Goal: Communication & Community: Answer question/provide support

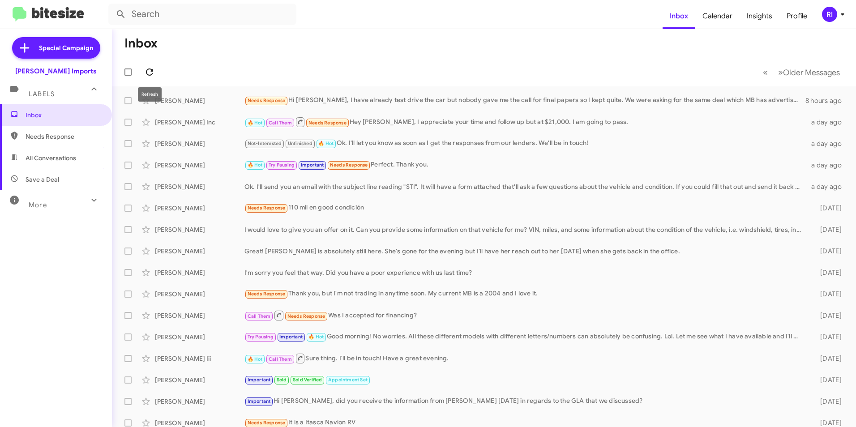
click at [149, 75] on icon at bounding box center [149, 72] width 7 height 7
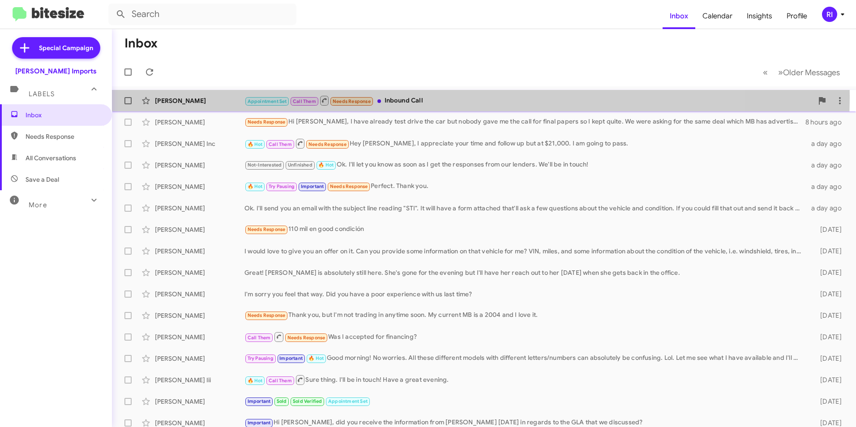
click at [399, 96] on div "Appointment Set Call Them Needs Response Inbound Call" at bounding box center [528, 100] width 569 height 11
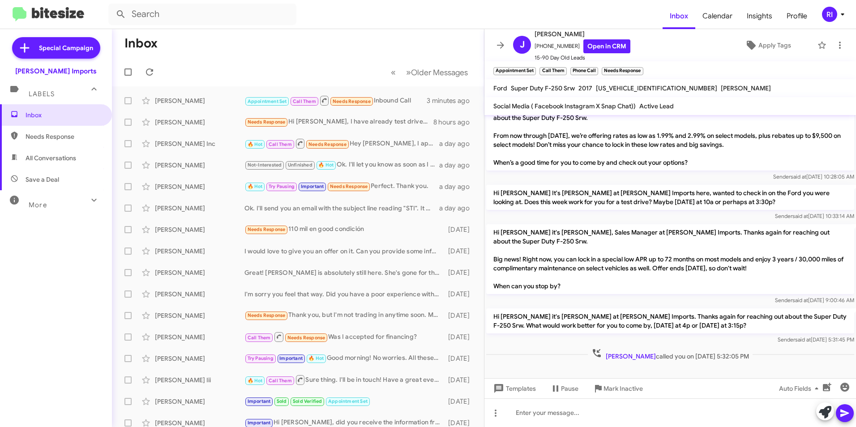
scroll to position [531, 0]
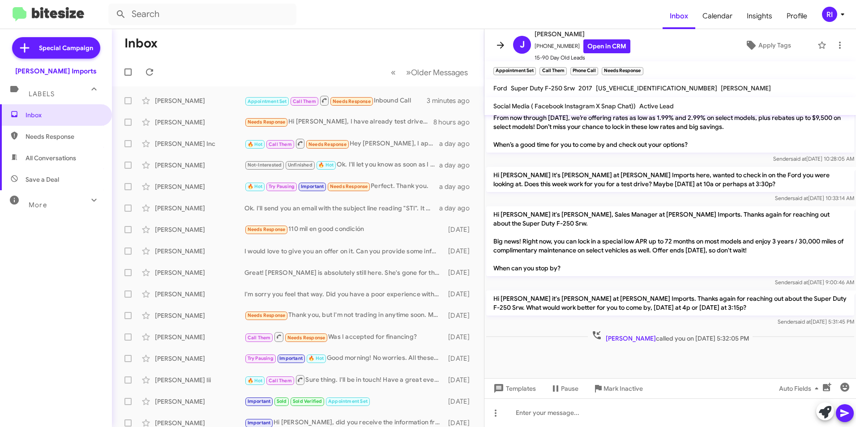
click at [496, 43] on icon at bounding box center [500, 45] width 11 height 11
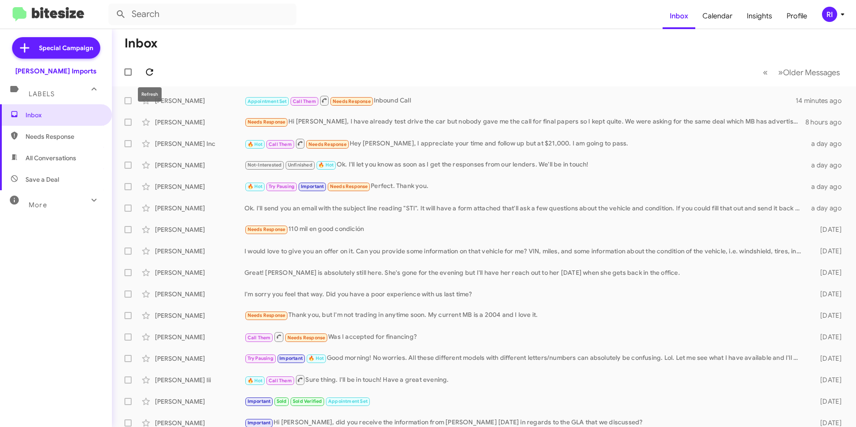
click at [152, 73] on icon at bounding box center [149, 72] width 11 height 11
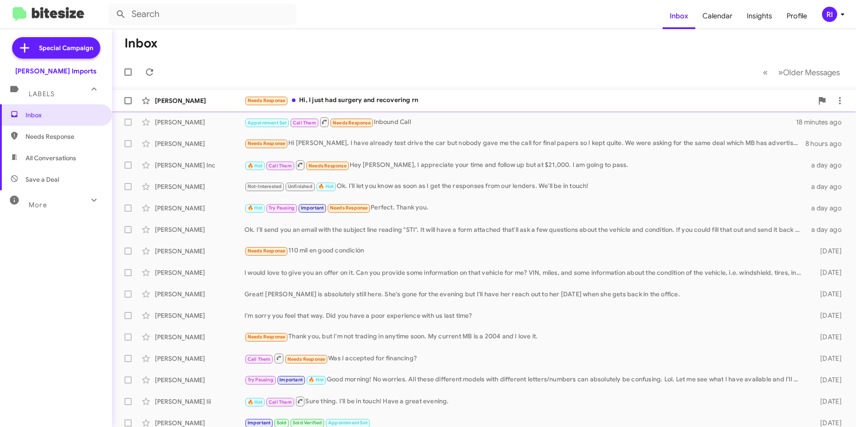
click at [361, 99] on div "Needs Response Hi, I just had surgery and recovering rn" at bounding box center [528, 100] width 569 height 10
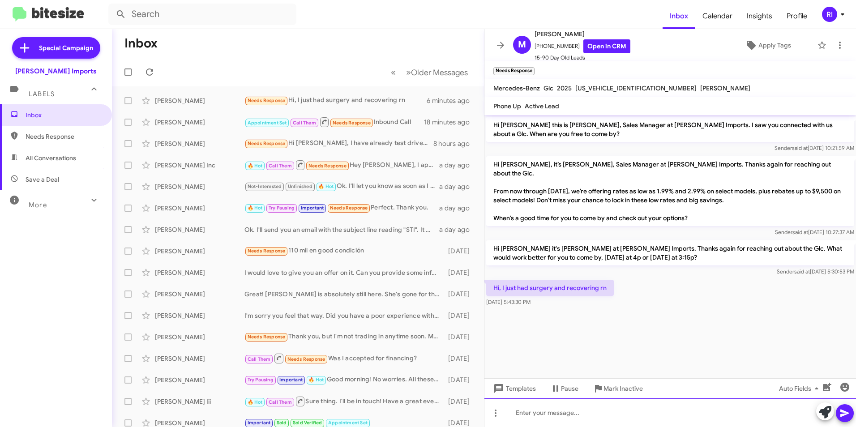
click at [526, 413] on div at bounding box center [670, 413] width 372 height 29
click at [774, 411] on div "Thank you for reaching out, [PERSON_NAME]. Wish you a fast recovery and we will…" at bounding box center [670, 413] width 372 height 29
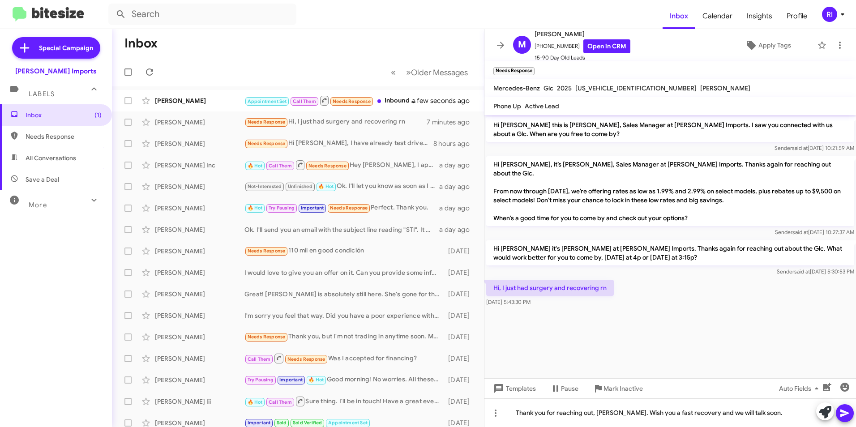
click at [848, 417] on icon at bounding box center [845, 413] width 11 height 11
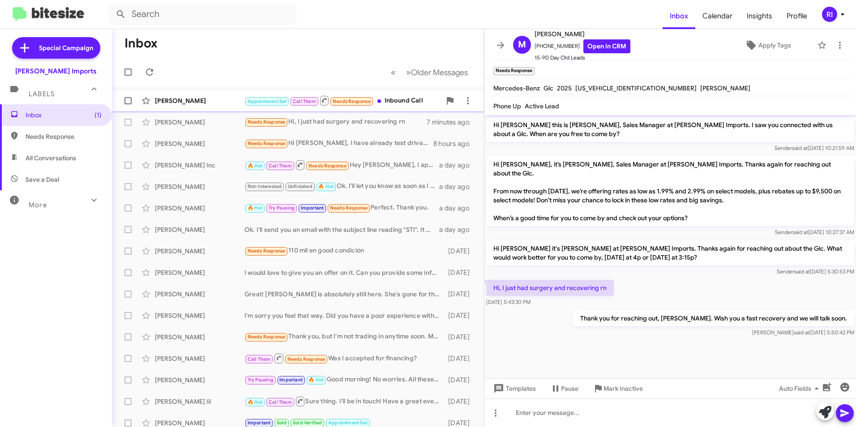
click at [393, 99] on div "Appointment Set Call Them Needs Response Inbound Call" at bounding box center [342, 100] width 197 height 11
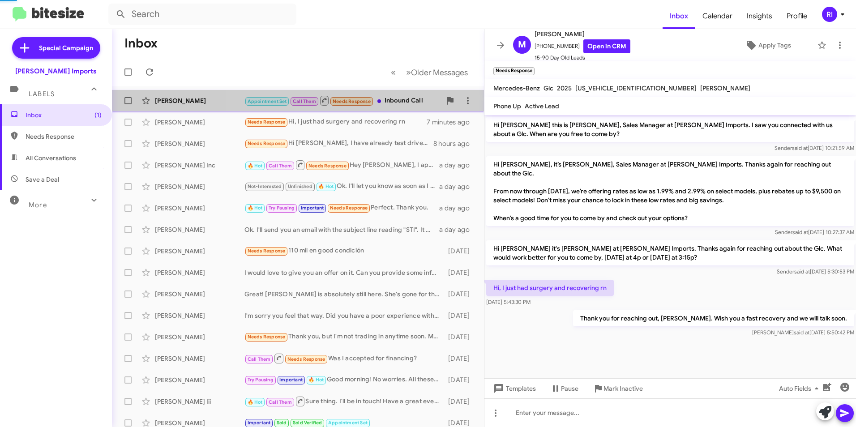
scroll to position [549, 0]
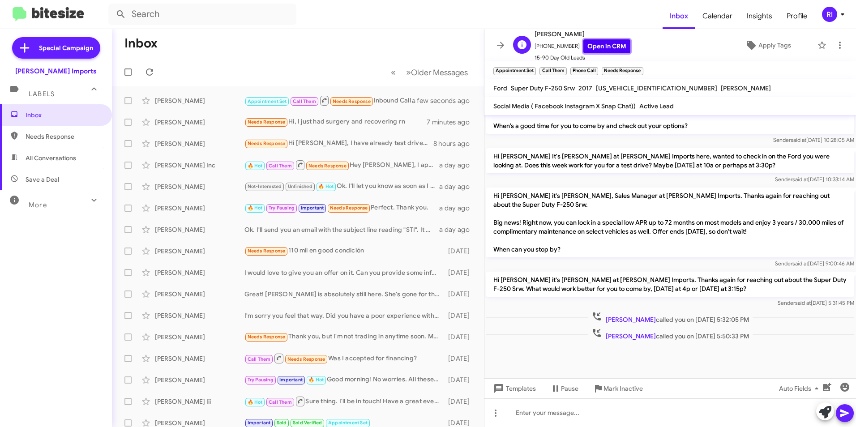
click at [596, 46] on link "Open in CRM" at bounding box center [606, 46] width 47 height 14
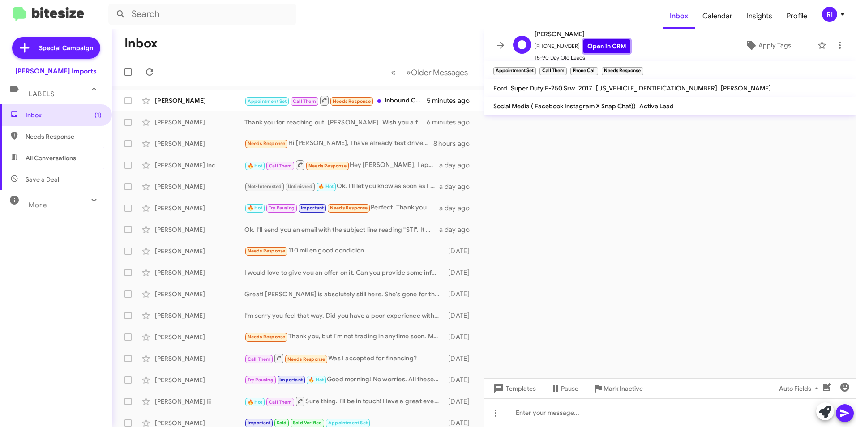
scroll to position [0, 0]
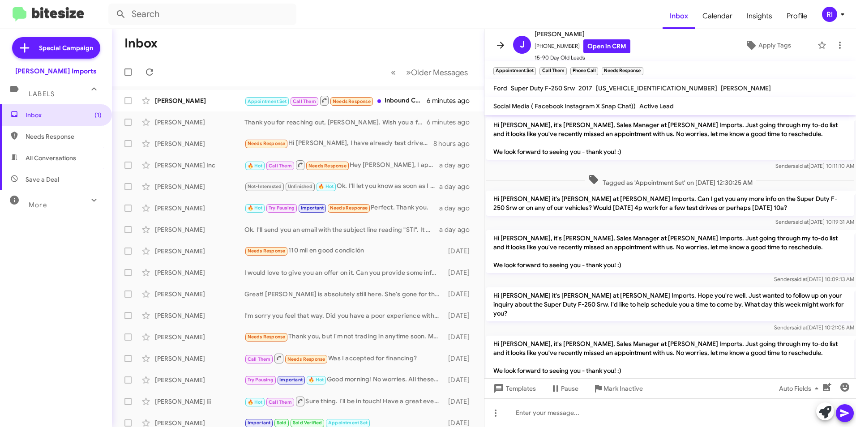
click at [497, 42] on icon at bounding box center [500, 45] width 11 height 11
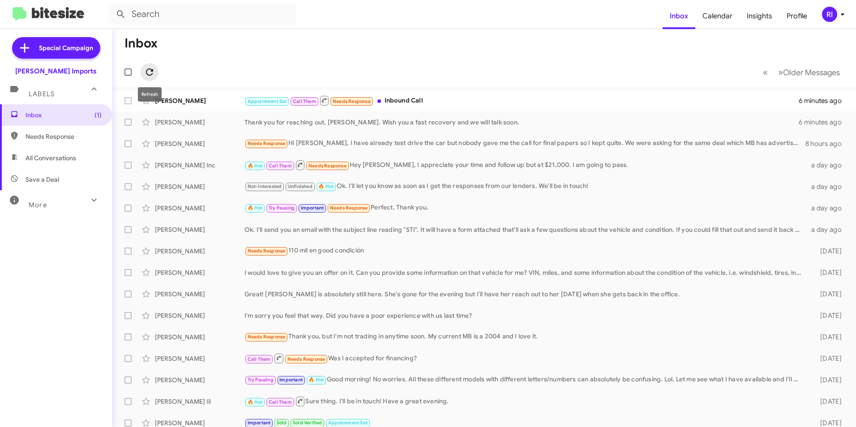
click at [147, 71] on icon at bounding box center [149, 72] width 11 height 11
click at [413, 103] on div "Appointment Set Call Them Needs Response Inbound Call" at bounding box center [528, 100] width 569 height 11
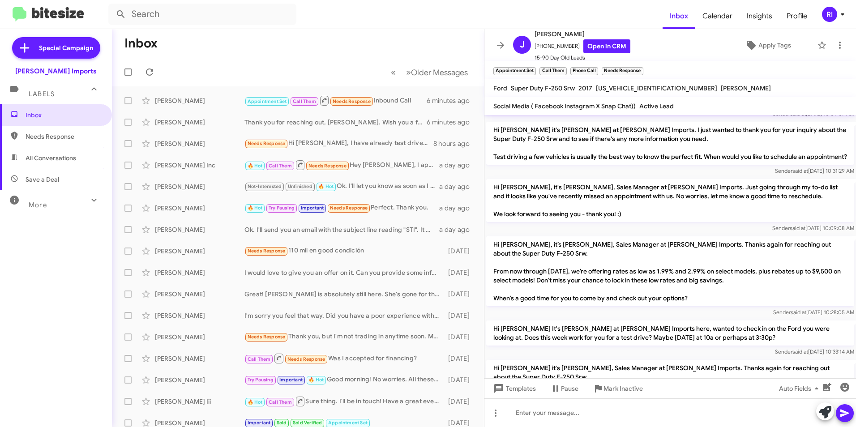
scroll to position [371, 0]
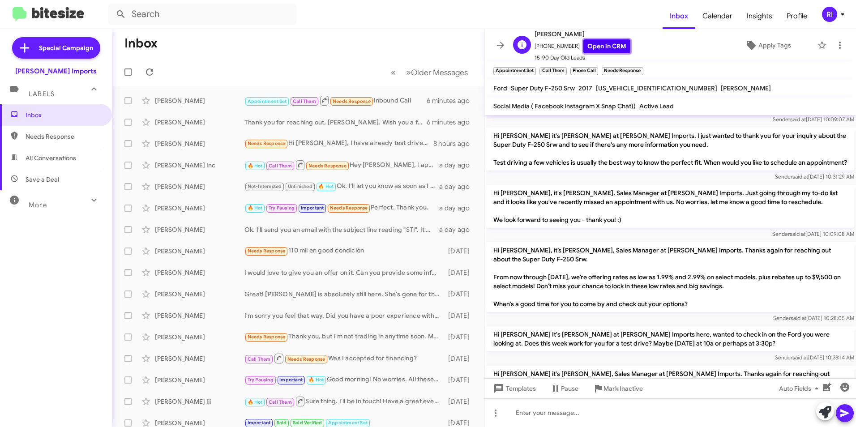
click at [603, 45] on link "Open in CRM" at bounding box center [606, 46] width 47 height 14
